Goal: Information Seeking & Learning: Learn about a topic

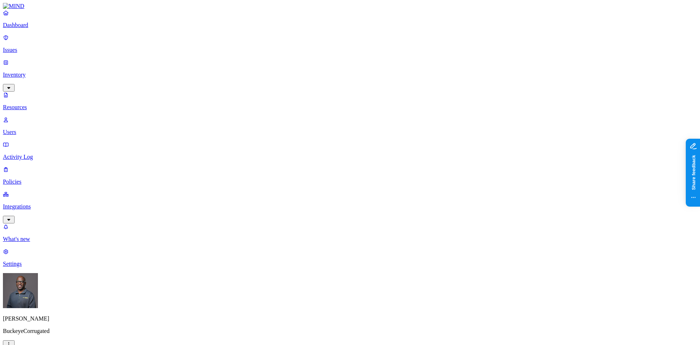
click at [41, 104] on p "Resources" at bounding box center [350, 107] width 694 height 7
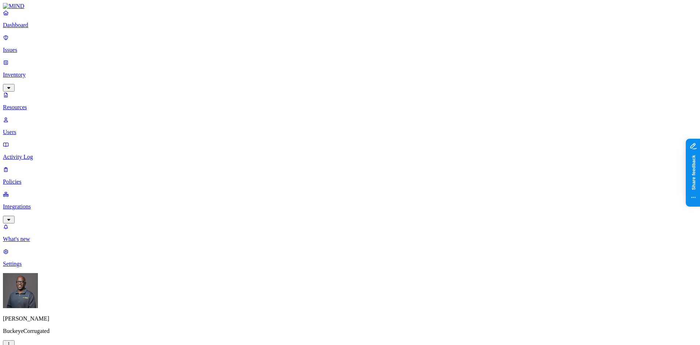
scroll to position [164, 0]
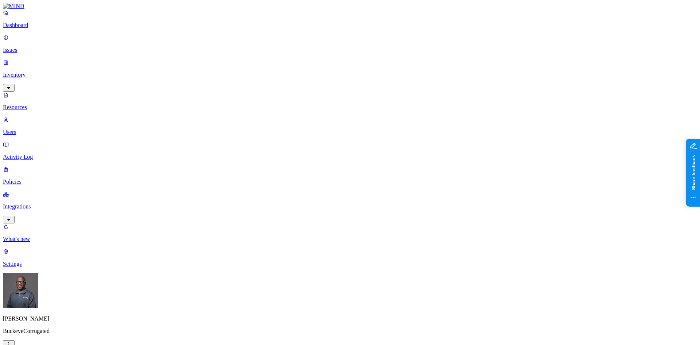
click at [259, 98] on div "PHI" at bounding box center [259, 108] width 0 height 20
click at [259, 81] on button "button" at bounding box center [262, 82] width 6 height 2
click at [259, 99] on button "button" at bounding box center [262, 103] width 6 height 8
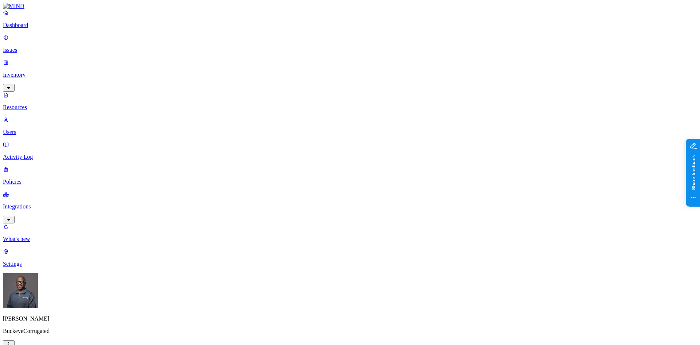
drag, startPoint x: 492, startPoint y: 8, endPoint x: 488, endPoint y: 8, distance: 4.1
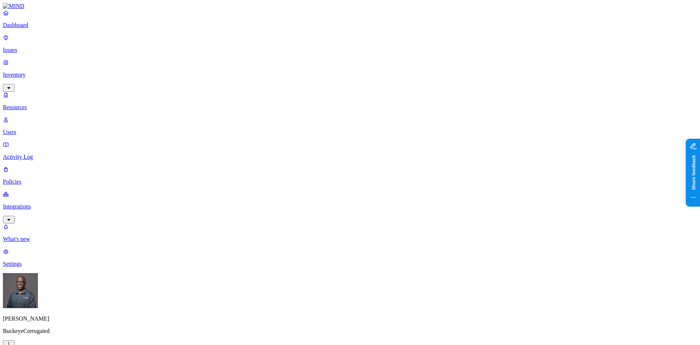
click at [259, 61] on button "button" at bounding box center [262, 62] width 6 height 2
click at [259, 78] on button "button" at bounding box center [262, 82] width 6 height 8
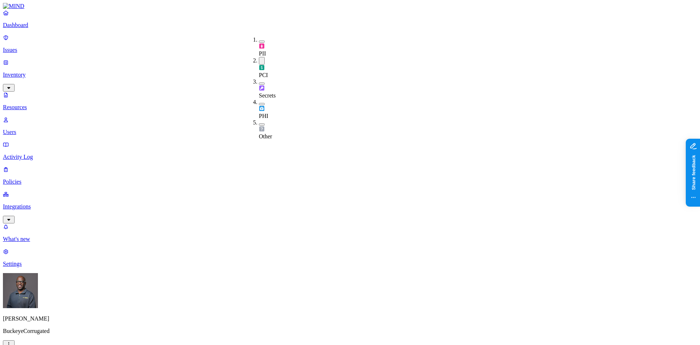
click at [259, 40] on button "button" at bounding box center [262, 41] width 6 height 2
click at [38, 28] on p "Dashboard" at bounding box center [350, 25] width 694 height 7
